Goal: Communication & Community: Answer question/provide support

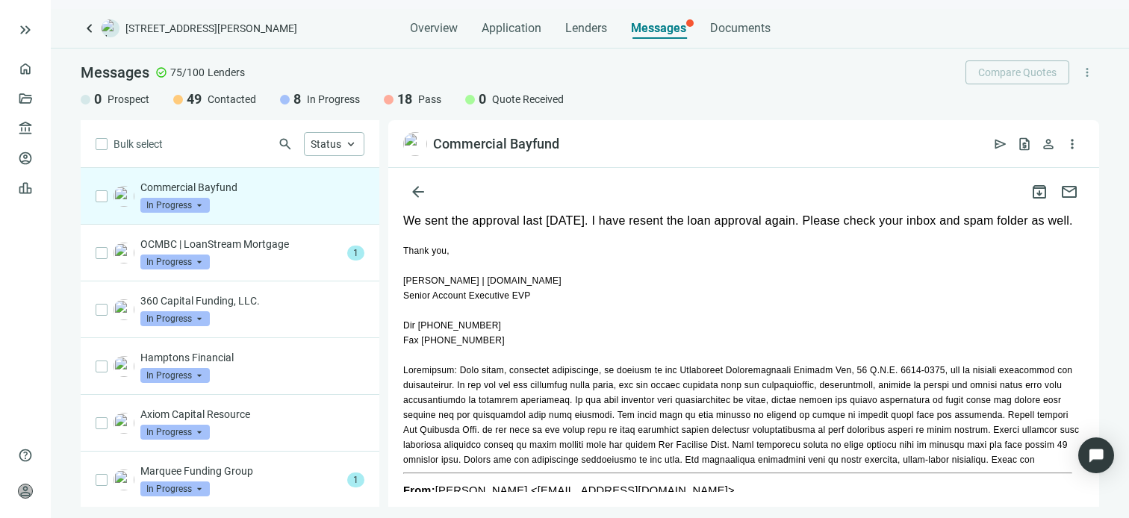
scroll to position [75, 0]
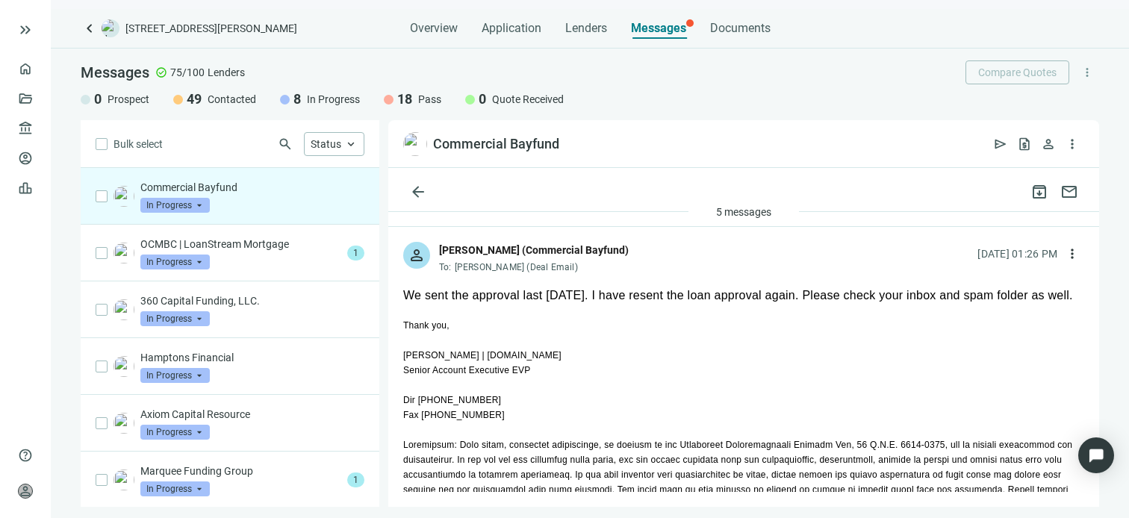
drag, startPoint x: 557, startPoint y: 355, endPoint x: 450, endPoint y: 355, distance: 106.8
click at [450, 355] on div "[PERSON_NAME] | [DOMAIN_NAME]" at bounding box center [743, 355] width 681 height 15
click at [578, 143] on span "open_in_new" at bounding box center [573, 144] width 15 height 15
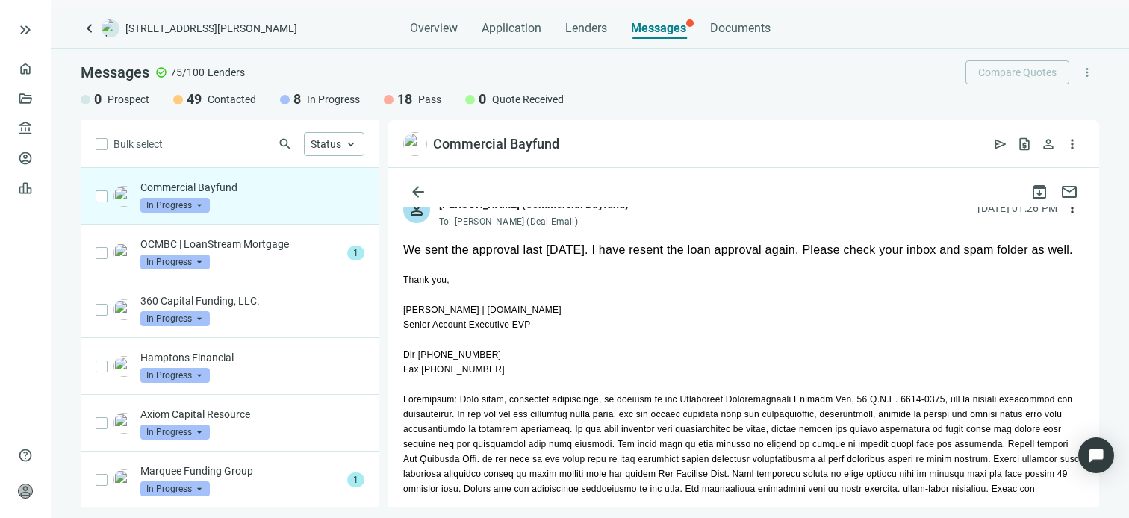
scroll to position [149, 0]
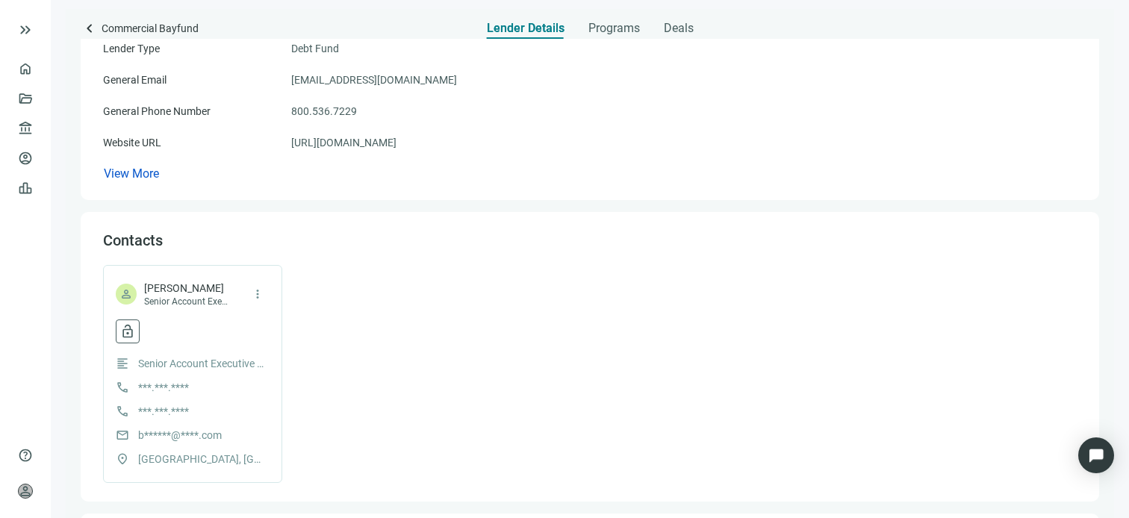
scroll to position [224, 0]
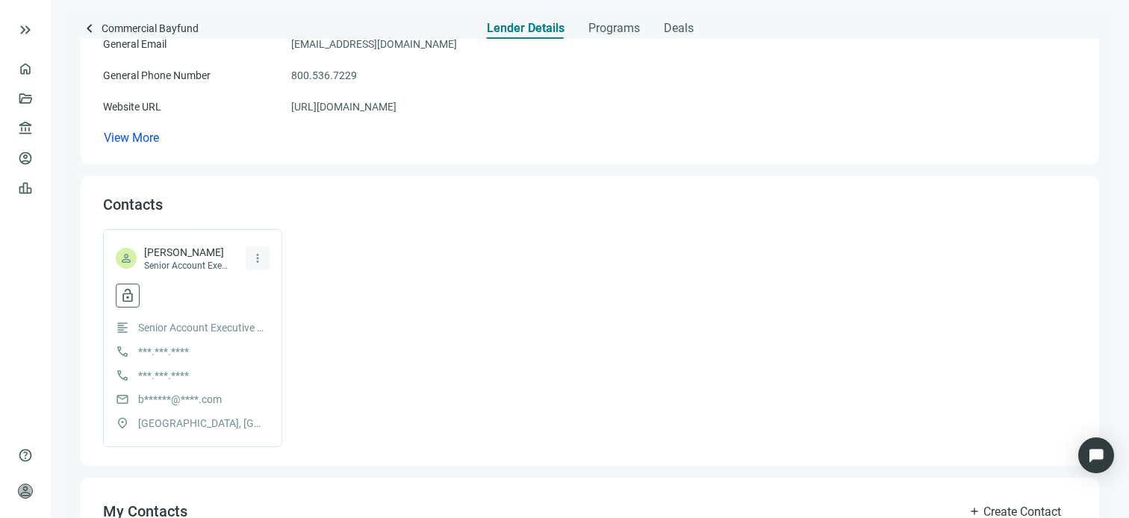
click at [259, 255] on span "more_vert" at bounding box center [257, 258] width 13 height 13
click at [216, 261] on span "Senior Account Executive / EVP" at bounding box center [187, 266] width 86 height 12
click at [122, 297] on span "lock_open" at bounding box center [127, 295] width 15 height 15
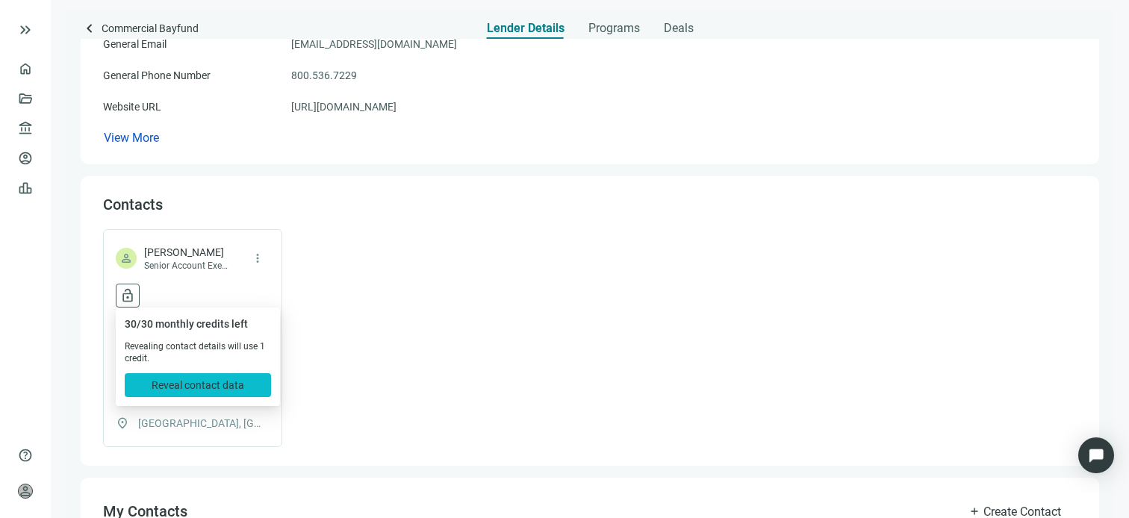
click at [212, 385] on span "Reveal contact data" at bounding box center [198, 385] width 93 height 12
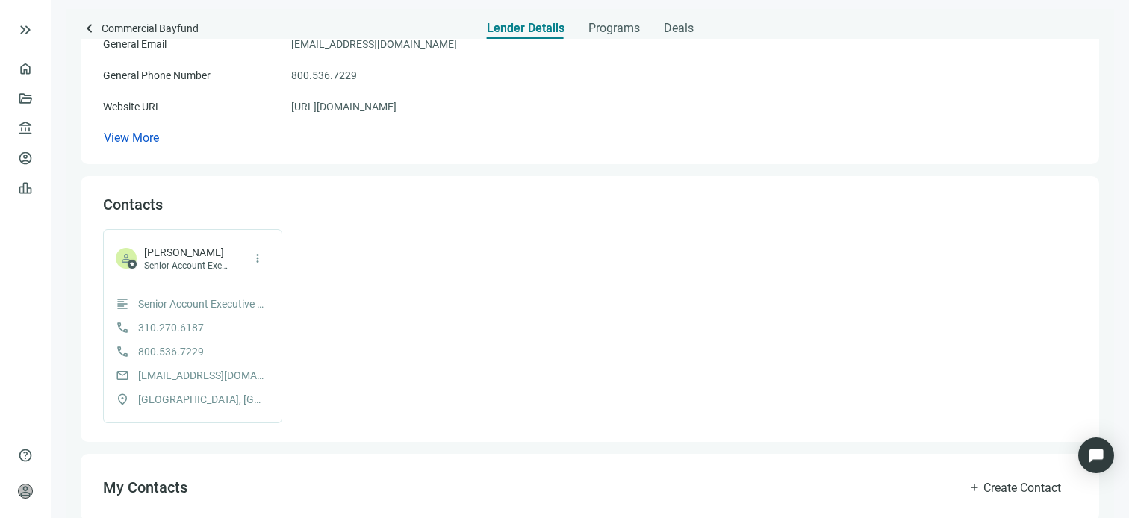
click at [258, 375] on span "bart@commercialbayfund.com" at bounding box center [201, 375] width 127 height 16
click at [122, 373] on span "mail" at bounding box center [122, 375] width 13 height 13
drag, startPoint x: 122, startPoint y: 373, endPoint x: 140, endPoint y: 373, distance: 18.7
click at [140, 373] on span "bart@commercialbayfund.com" at bounding box center [201, 375] width 127 height 16
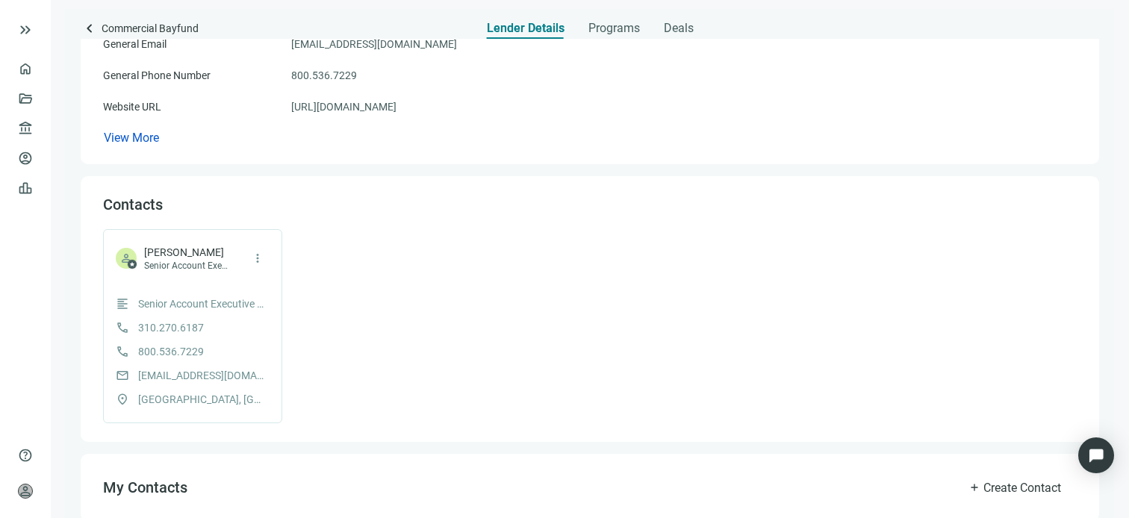
drag, startPoint x: 140, startPoint y: 373, endPoint x: 130, endPoint y: 255, distance: 119.2
click at [130, 255] on span "person" at bounding box center [125, 258] width 13 height 13
click at [164, 255] on span "Bart Lewis" at bounding box center [187, 252] width 86 height 15
click at [125, 253] on span "person" at bounding box center [125, 258] width 13 height 13
click at [261, 255] on span "more_vert" at bounding box center [257, 258] width 13 height 13
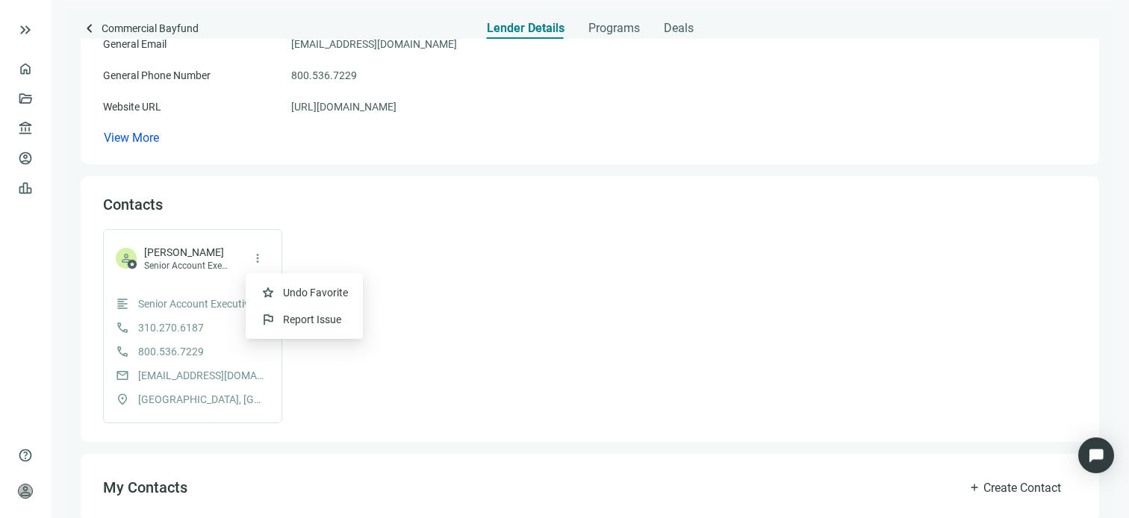
click at [228, 258] on span "Bart Lewis" at bounding box center [187, 252] width 86 height 15
click at [219, 258] on span "Bart Lewis" at bounding box center [187, 252] width 86 height 15
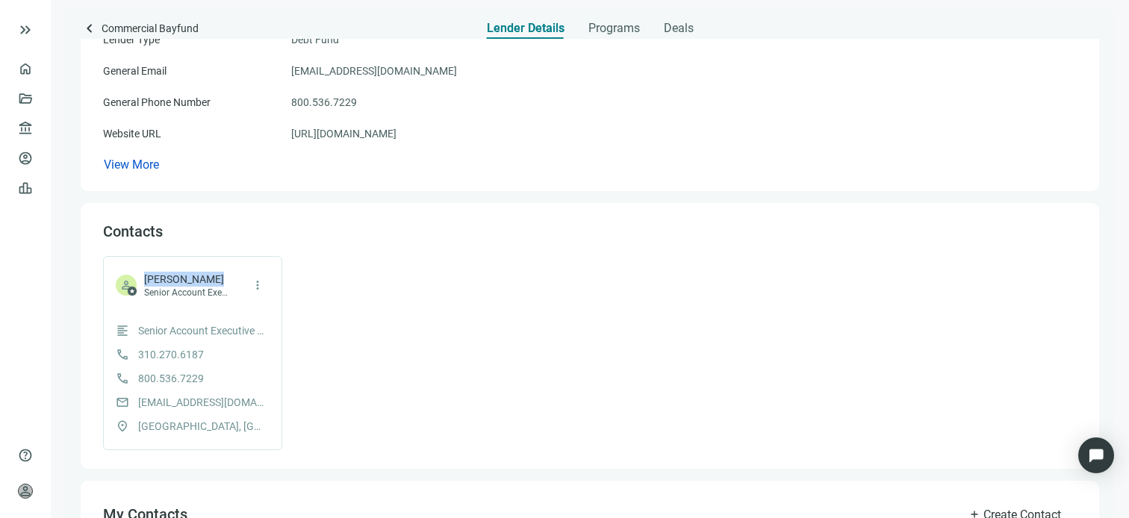
scroll to position [0, 0]
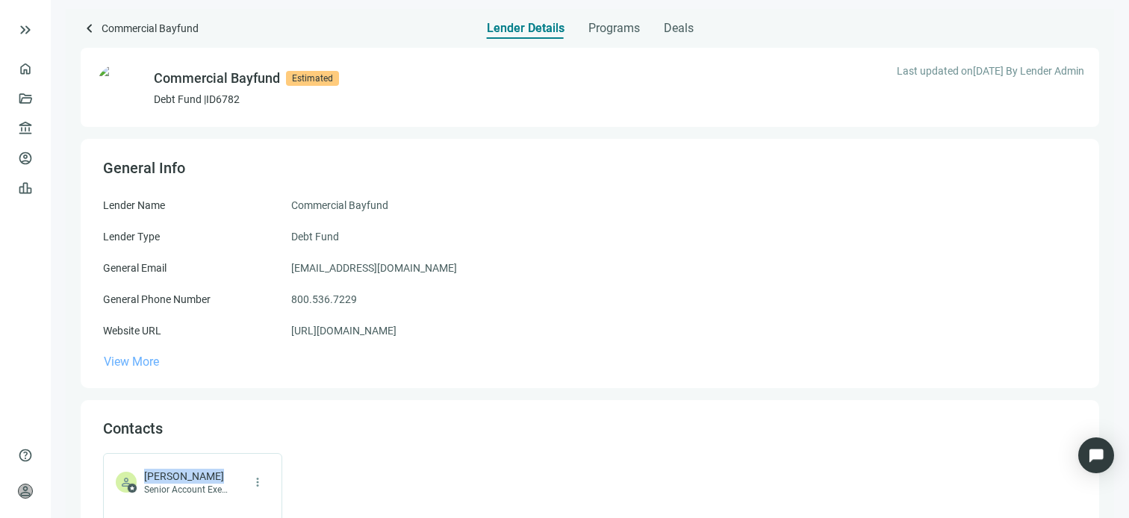
click at [153, 361] on span "View More" at bounding box center [131, 362] width 55 height 14
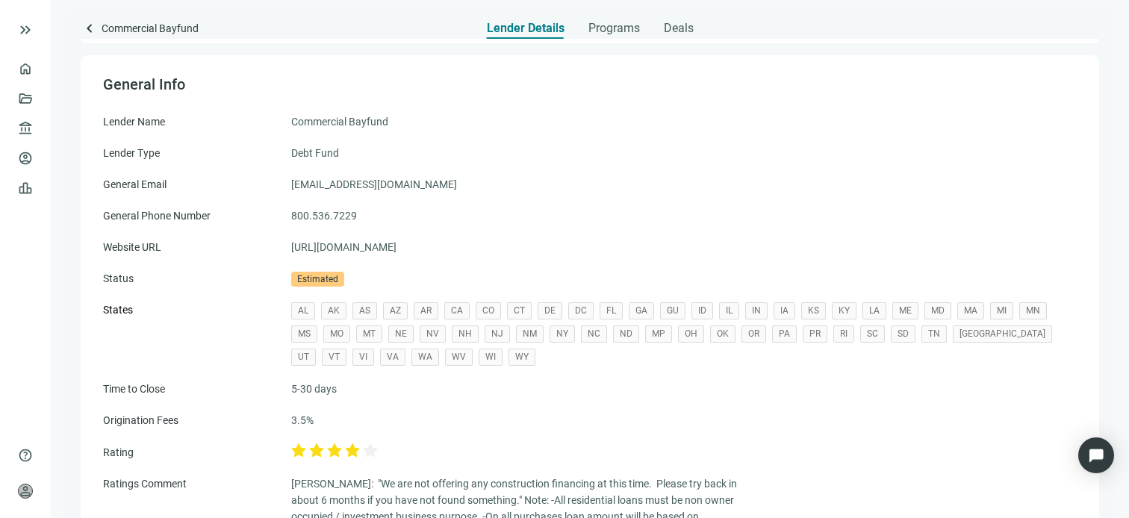
scroll to position [75, 0]
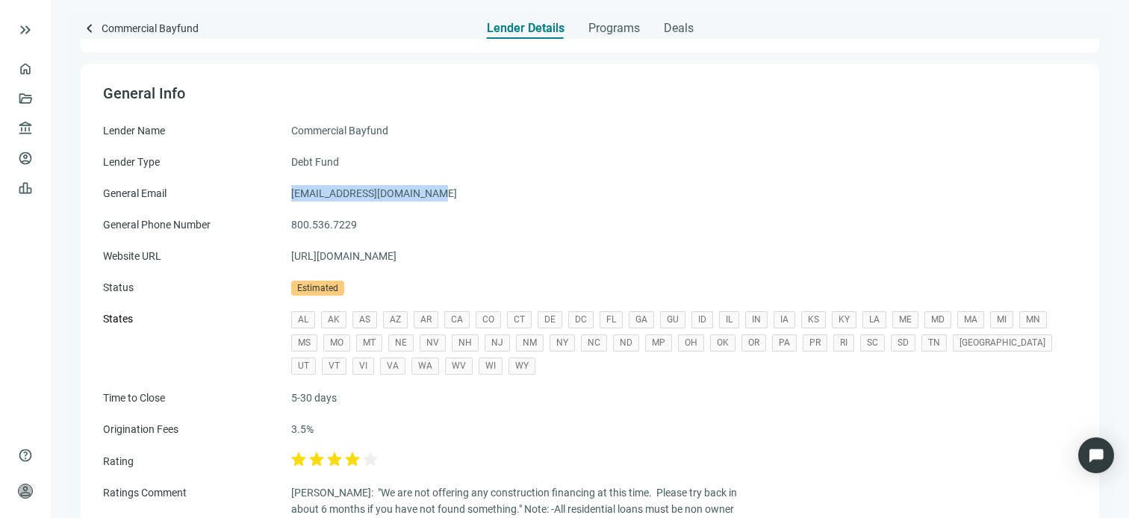
drag, startPoint x: 451, startPoint y: 192, endPoint x: 290, endPoint y: 193, distance: 161.3
click at [290, 193] on div "General Email team@commercialbayfund.com" at bounding box center [589, 193] width 973 height 16
copy div "team@commercialbayfund.com"
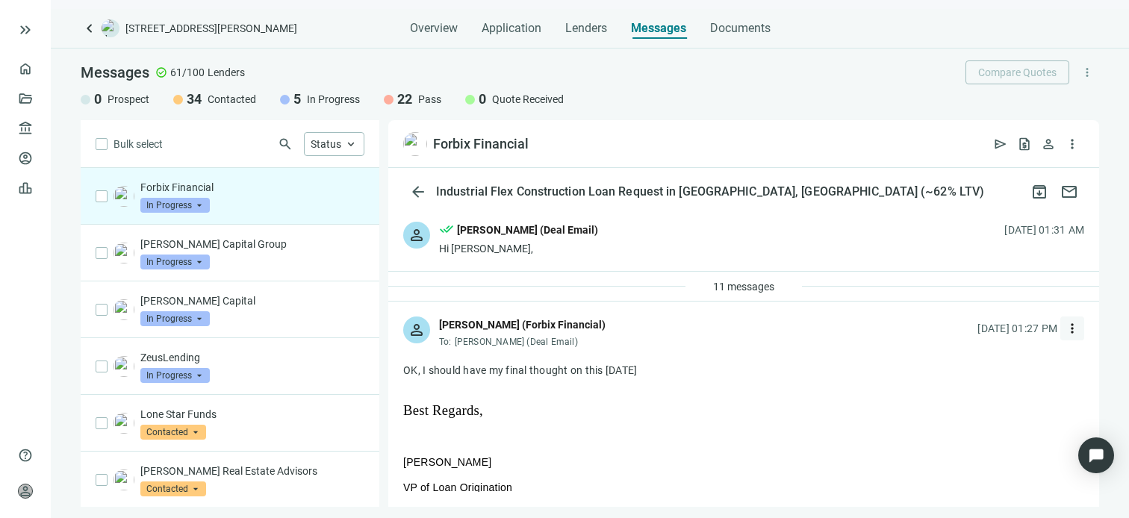
click at [1065, 325] on span "more_vert" at bounding box center [1072, 328] width 15 height 15
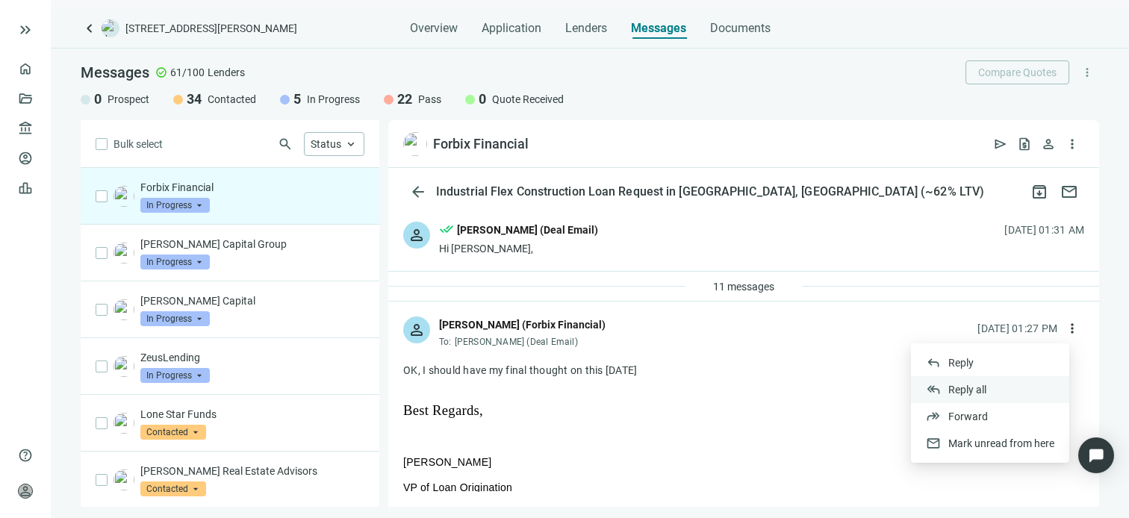
click at [977, 389] on span "Reply all" at bounding box center [967, 390] width 38 height 12
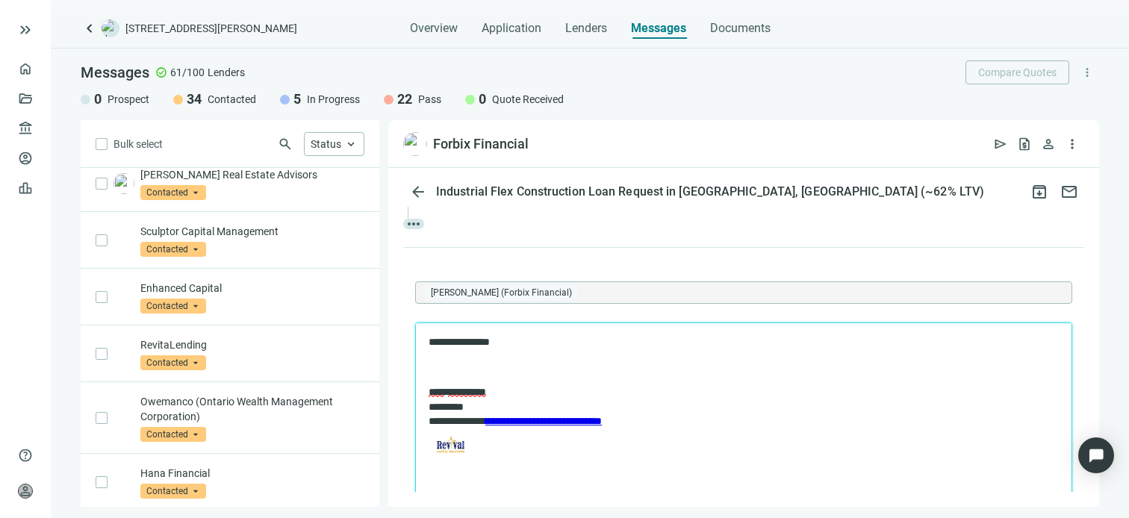
scroll to position [373, 0]
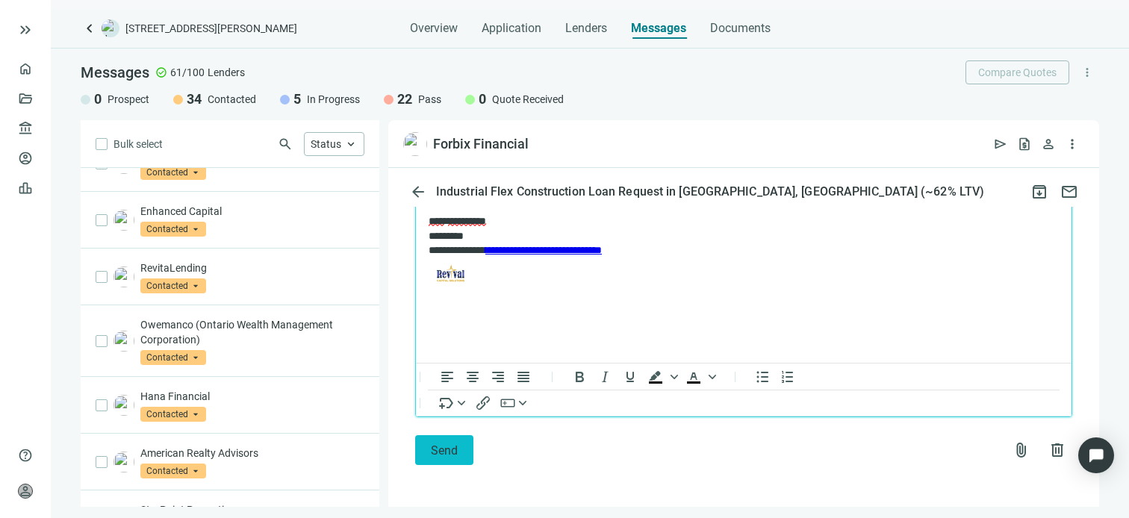
click at [437, 452] on span "Send" at bounding box center [444, 450] width 27 height 14
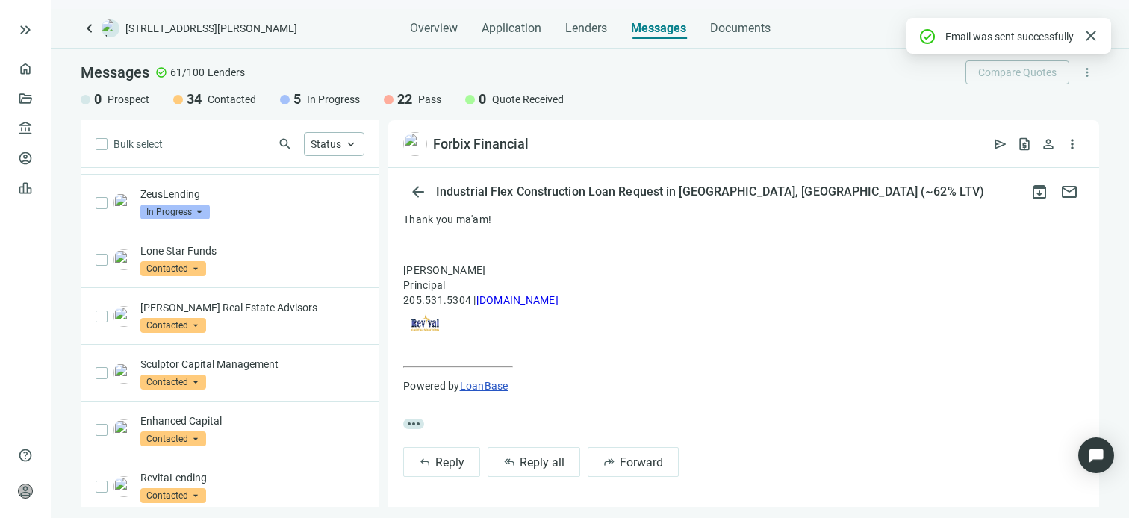
scroll to position [0, 0]
